Goal: Transaction & Acquisition: Purchase product/service

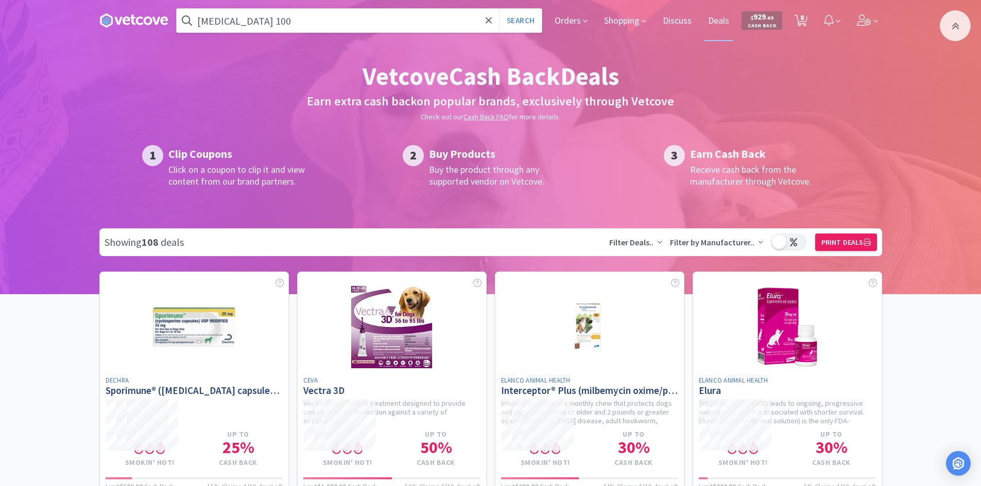
scroll to position [5044, 0]
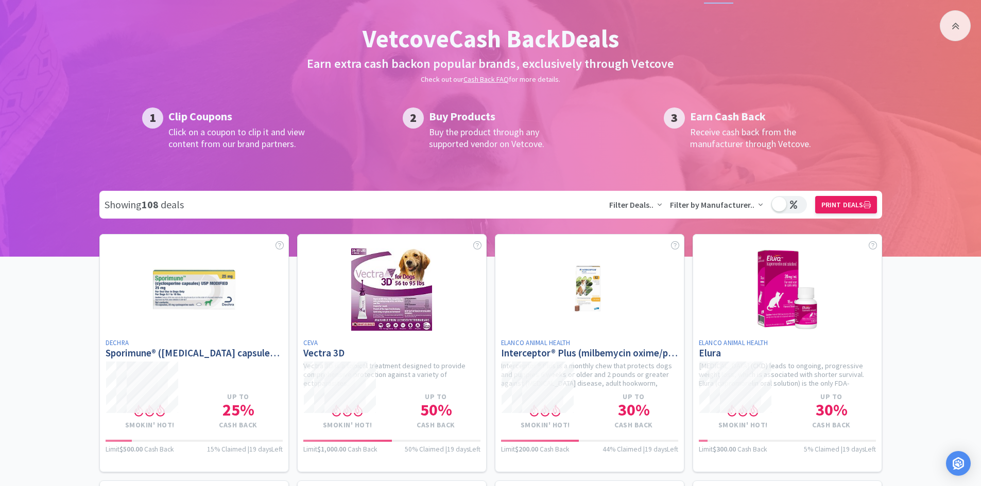
scroll to position [0, 0]
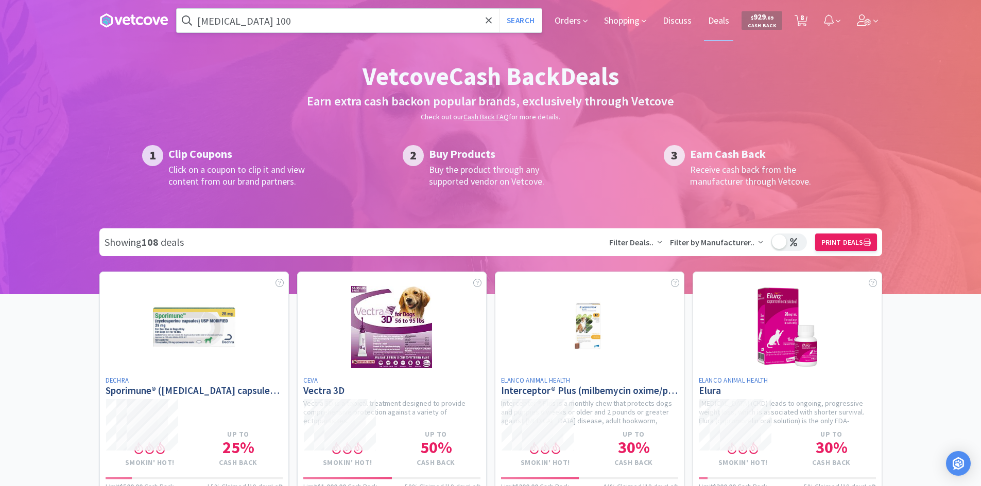
click at [422, 21] on input "[MEDICAL_DATA] 100" at bounding box center [359, 21] width 365 height 24
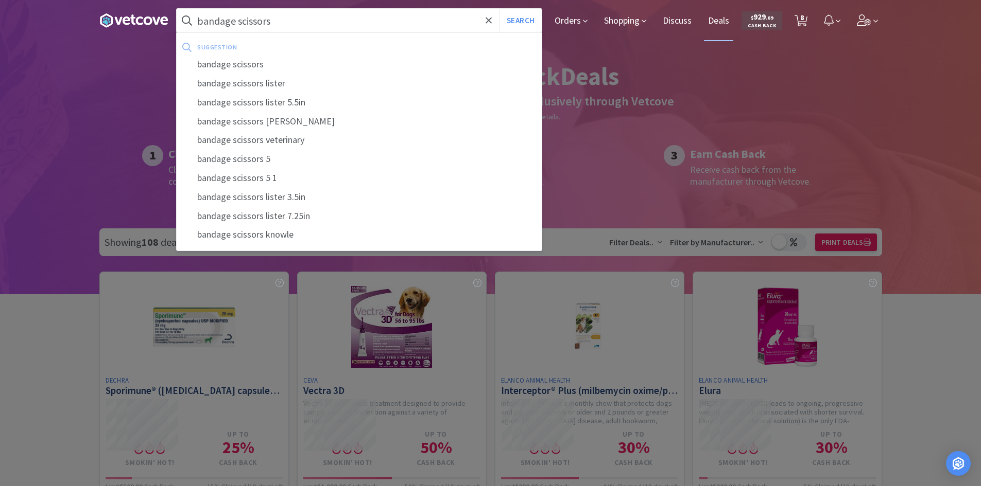
type input "bandage scissors"
click at [499, 9] on button "Search" at bounding box center [520, 21] width 43 height 24
select select "4"
select select "1"
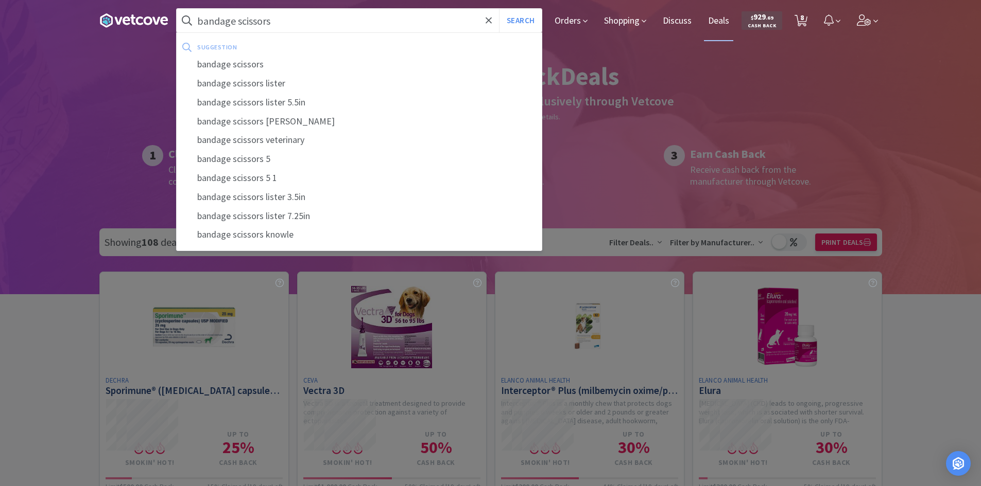
select select "4"
select select "1"
select select "2"
select select "4"
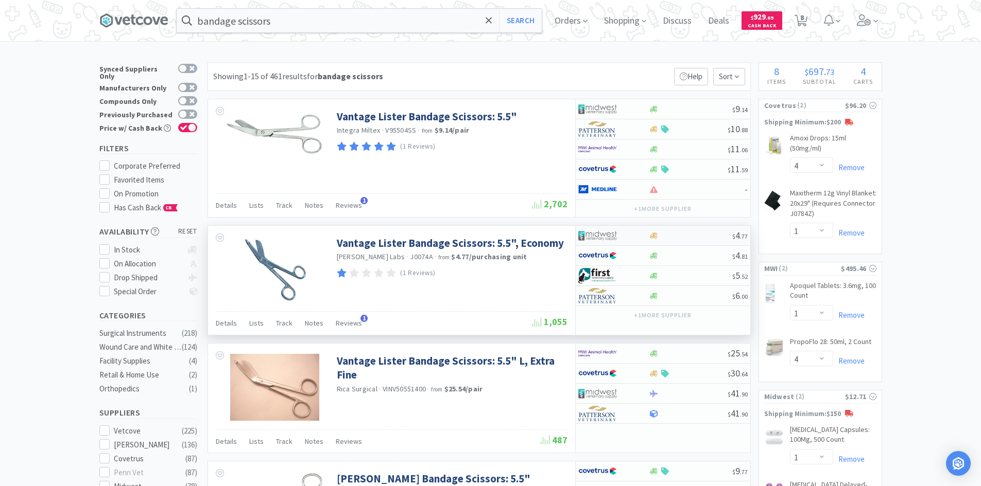
click at [629, 234] on div at bounding box center [606, 236] width 57 height 18
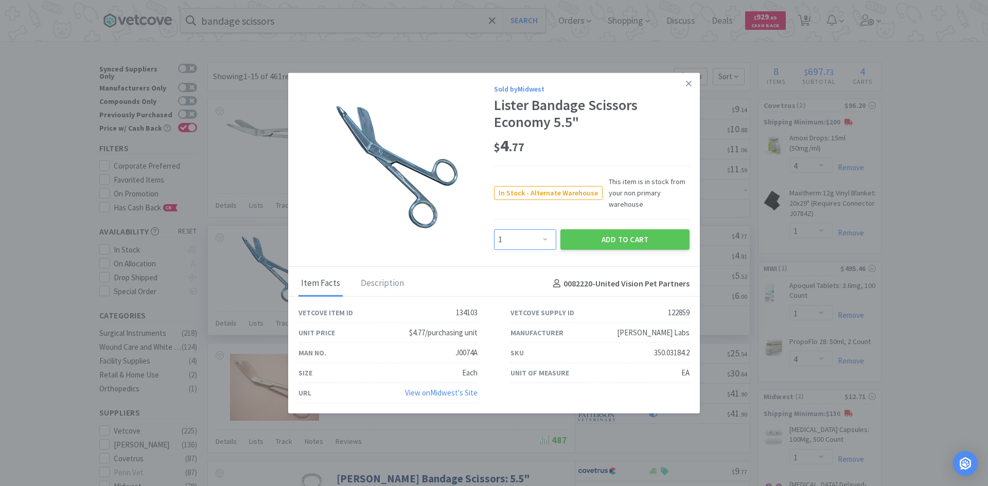
click at [536, 234] on select "Enter Quantity 1 2 3 4 5 6 7 8 9 10 11 12 13 14 15 16 17 18 19 20 Enter Quantity" at bounding box center [525, 240] width 62 height 21
select select "3"
click at [494, 230] on select "Enter Quantity 1 2 3 4 5 6 7 8 9 10 11 12 13 14 15 16 17 18 19 20 Enter Quantity" at bounding box center [525, 240] width 62 height 21
click at [636, 238] on button "Add to Cart" at bounding box center [625, 240] width 129 height 21
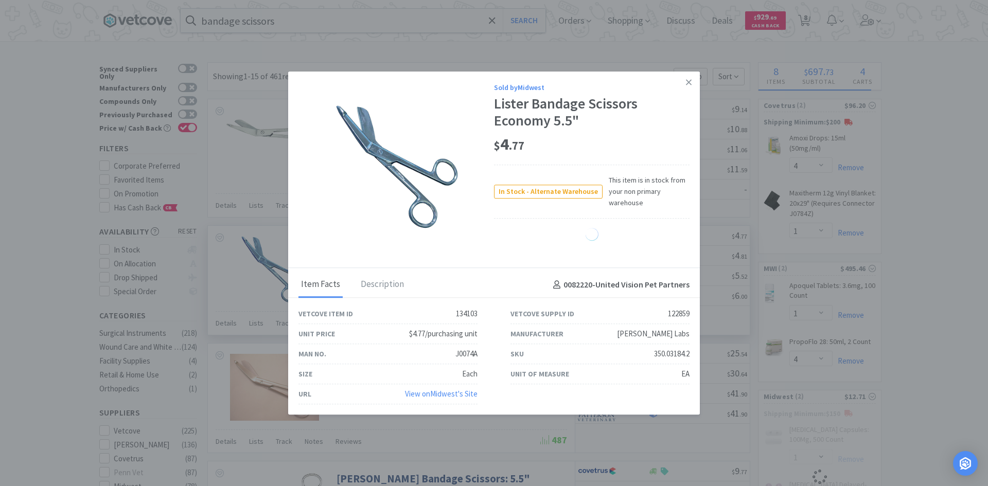
select select "3"
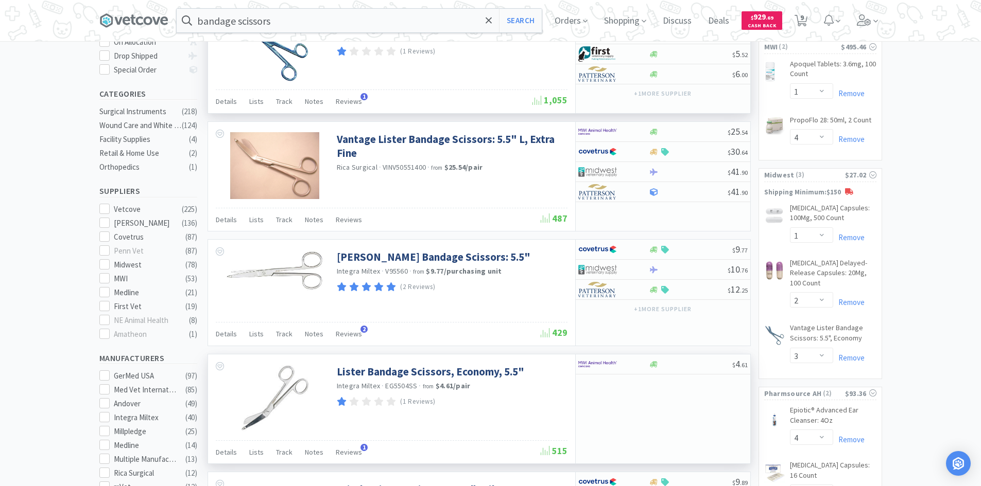
scroll to position [412, 0]
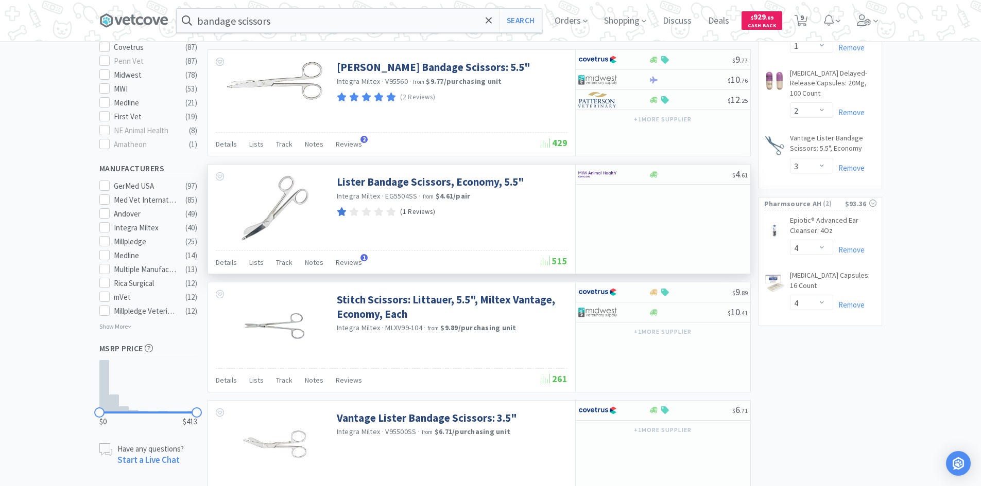
click at [426, 211] on p "(1 Reviews)" at bounding box center [417, 212] width 35 height 11
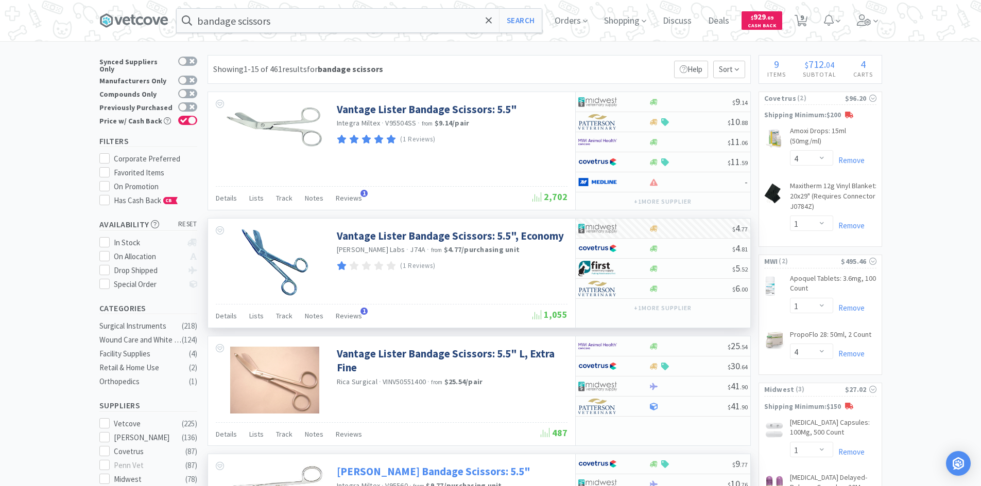
scroll to position [0, 0]
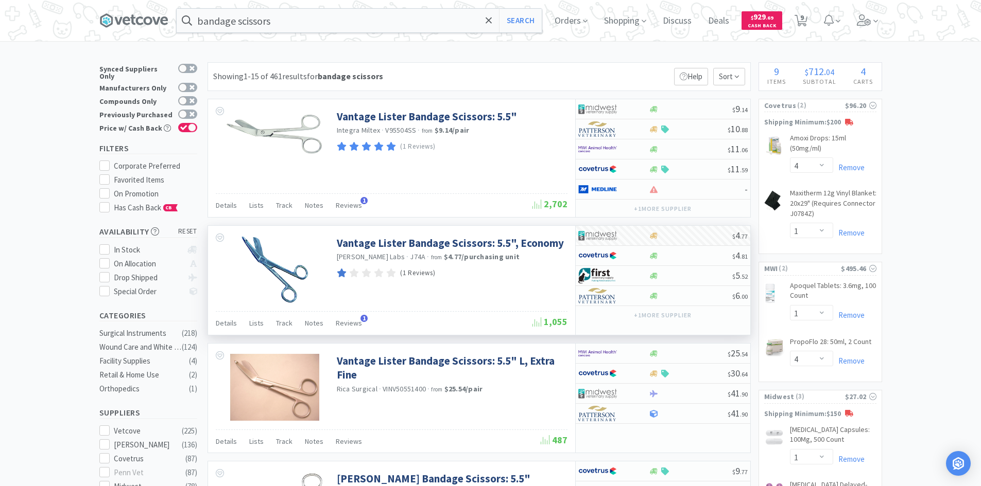
click at [409, 273] on p "(1 Reviews)" at bounding box center [417, 273] width 35 height 11
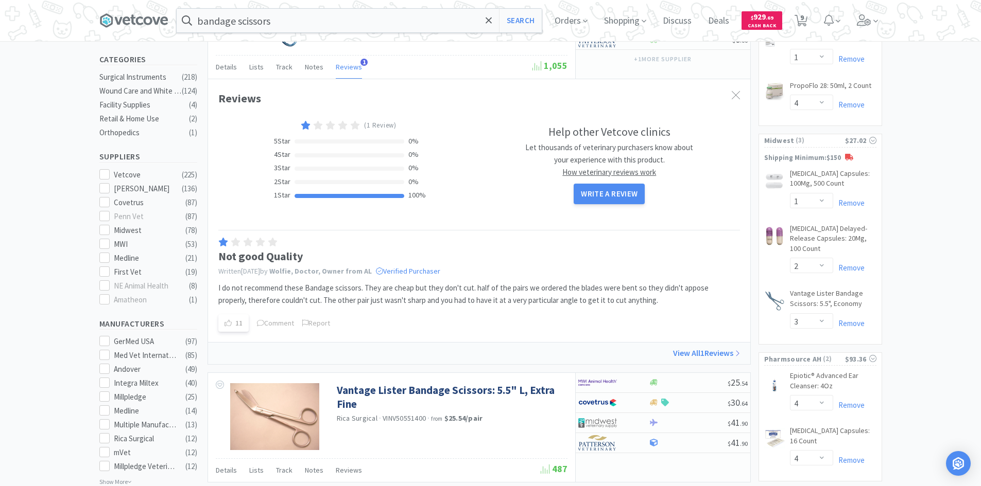
scroll to position [257, 0]
click at [861, 322] on link "Remove" at bounding box center [848, 323] width 31 height 10
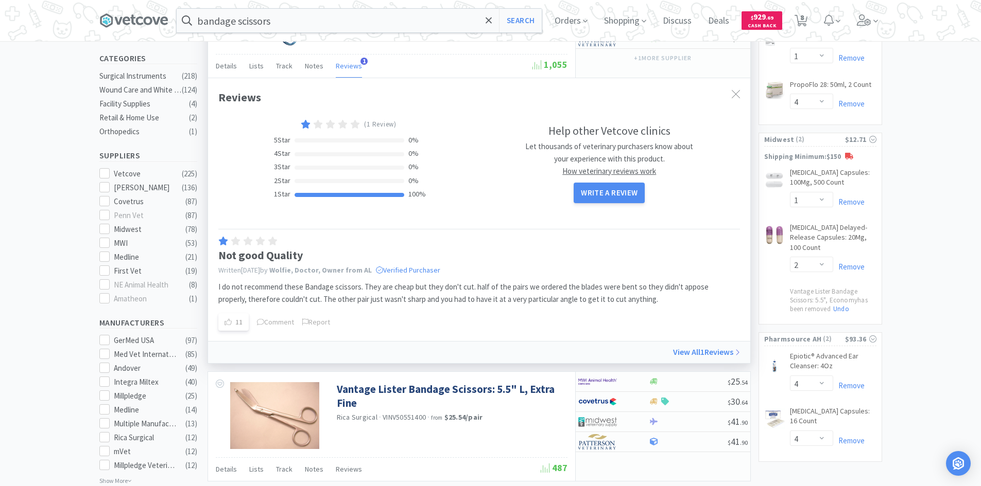
scroll to position [0, 0]
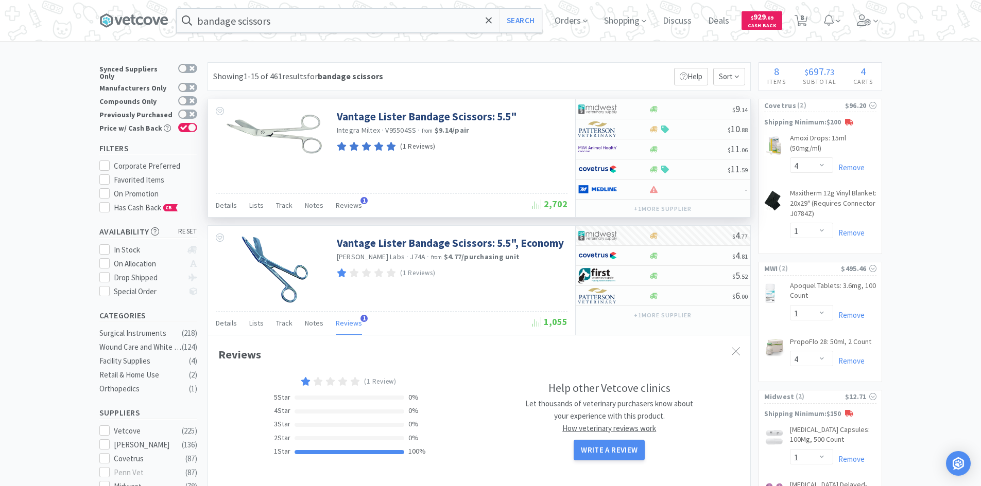
click at [422, 144] on p "(1 Reviews)" at bounding box center [417, 147] width 35 height 11
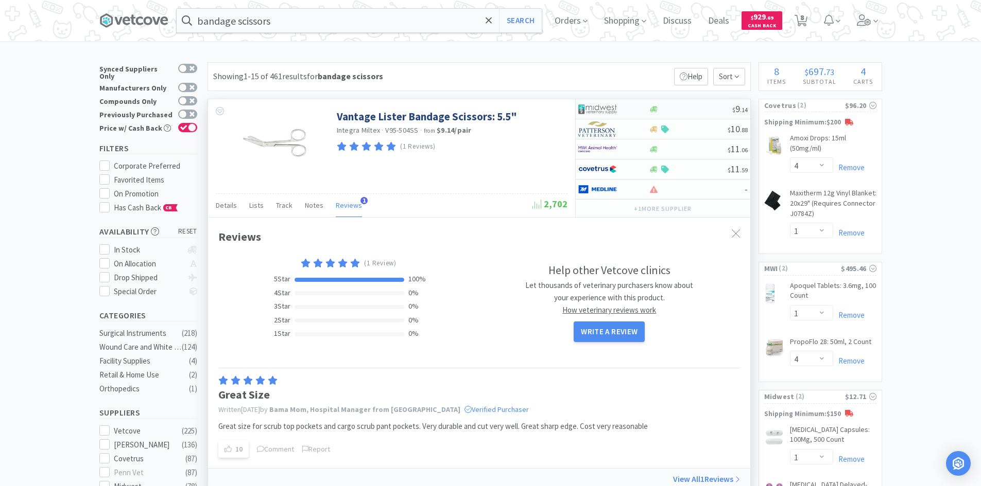
click at [686, 109] on div at bounding box center [690, 110] width 83 height 8
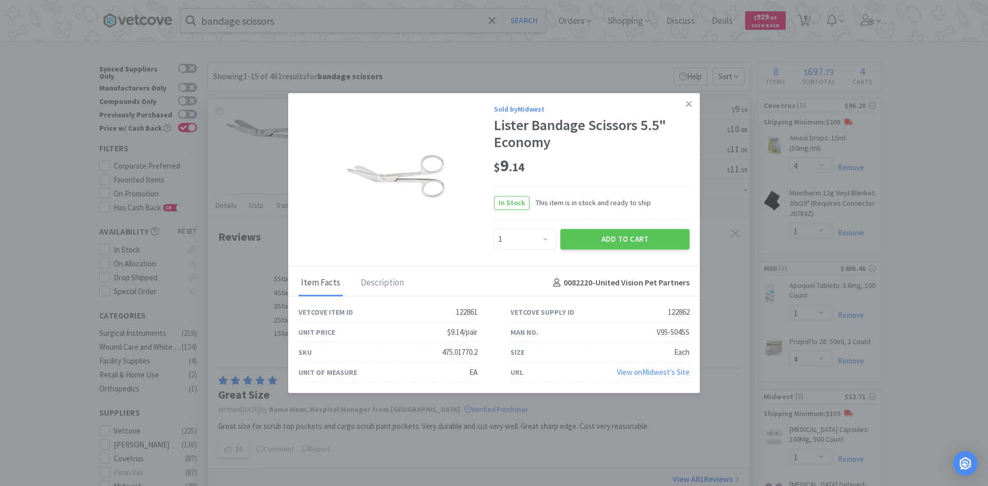
click at [525, 250] on div "Enter Quantity 1 2 3 4 5 6 7 8 9 10 11 12 13 14 15 16 17 18 19 20 Enter Quantity" at bounding box center [525, 239] width 66 height 25
click at [525, 243] on select "Enter Quantity 1 2 3 4 5 6 7 8 9 10 11 12 13 14 15 16 17 18 19 20 Enter Quantity" at bounding box center [525, 239] width 62 height 21
select select "2"
click at [494, 229] on select "Enter Quantity 1 2 3 4 5 6 7 8 9 10 11 12 13 14 15 16 17 18 19 20 Enter Quantity" at bounding box center [525, 239] width 62 height 21
click at [606, 241] on button "Add to Cart" at bounding box center [625, 239] width 129 height 21
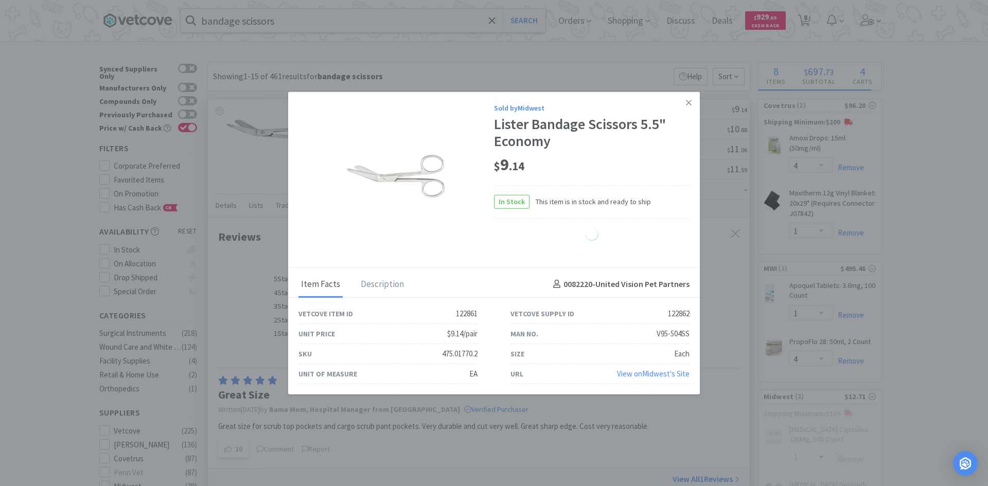
select select "2"
